Goal: Book appointment/travel/reservation

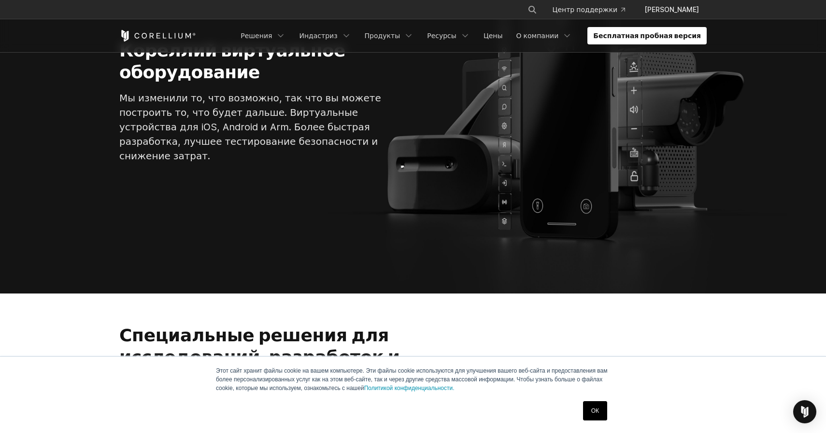
scroll to position [170, 0]
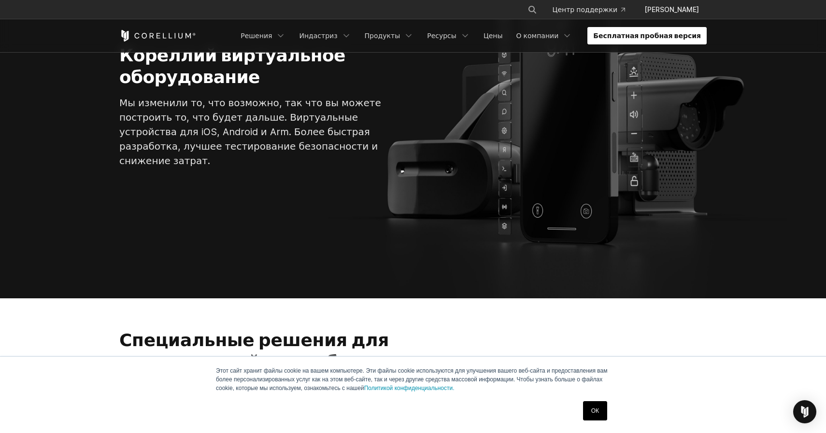
click at [669, 37] on link "Бесплатная пробная версия" at bounding box center [647, 35] width 119 height 17
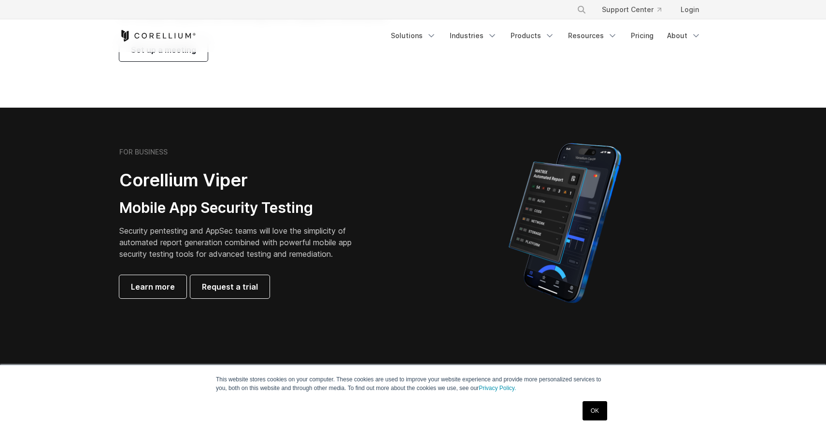
scroll to position [144, 0]
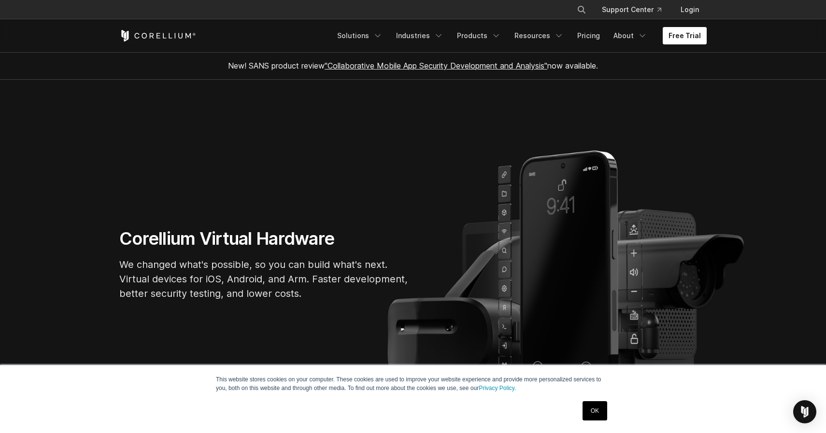
click at [689, 36] on link "Free Trial" at bounding box center [685, 35] width 44 height 17
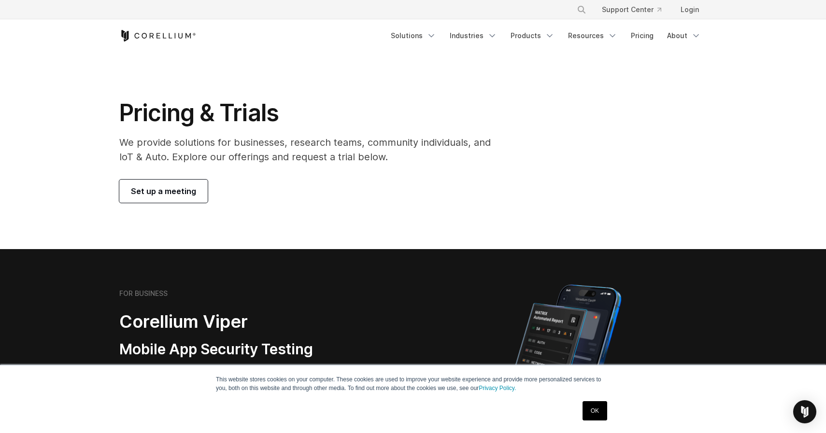
click at [157, 194] on span "Set up a meeting" at bounding box center [163, 192] width 65 height 12
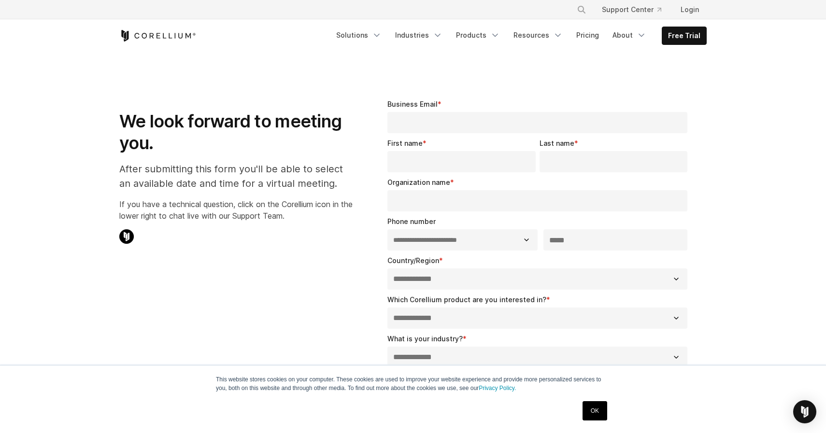
select select "**"
